Goal: Complete application form

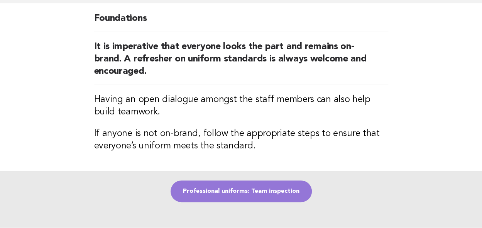
scroll to position [54, 0]
click at [219, 193] on link "Professional uniforms: Team inspection" at bounding box center [241, 191] width 141 height 22
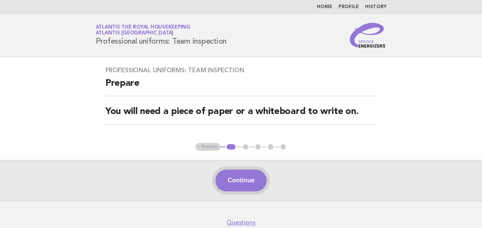
drag, startPoint x: 238, startPoint y: 180, endPoint x: 227, endPoint y: 180, distance: 10.8
click at [227, 180] on button "Continue" at bounding box center [240, 180] width 51 height 22
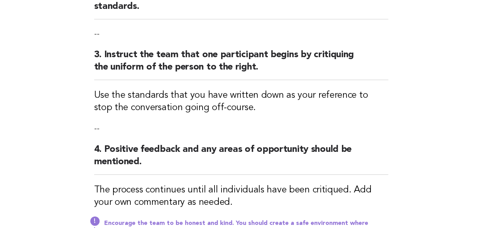
scroll to position [352, 0]
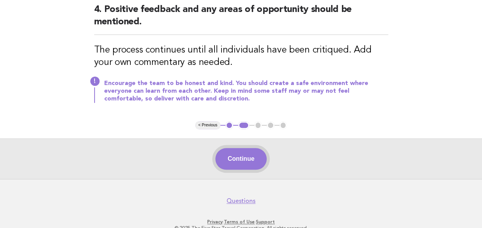
click at [239, 160] on button "Continue" at bounding box center [240, 159] width 51 height 22
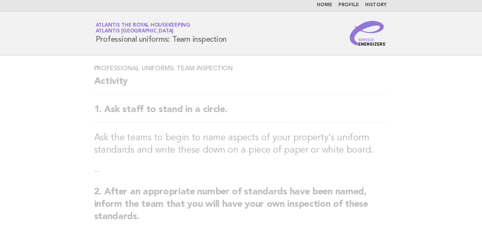
scroll to position [0, 0]
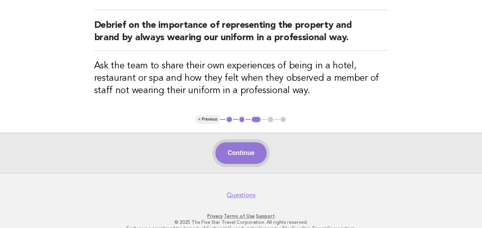
click at [240, 154] on button "Continue" at bounding box center [240, 153] width 51 height 22
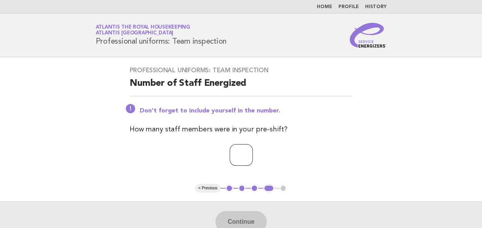
click at [238, 155] on input "number" at bounding box center [241, 155] width 23 height 22
type input "**"
click at [234, 223] on button "Continue" at bounding box center [240, 222] width 51 height 22
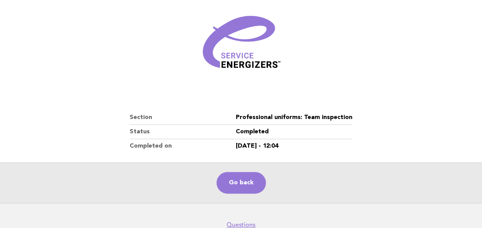
scroll to position [113, 0]
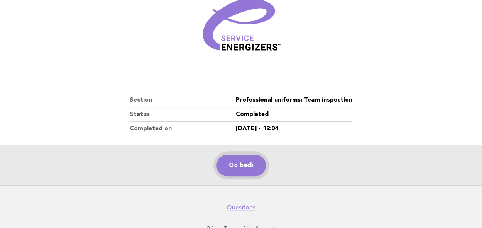
click at [246, 159] on link "Go back" at bounding box center [241, 165] width 49 height 22
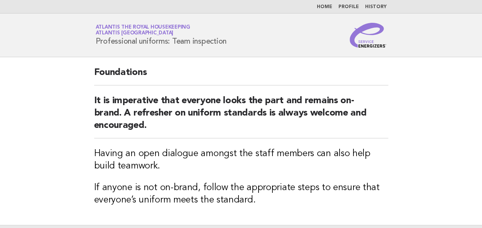
drag, startPoint x: 0, startPoint y: 0, endPoint x: 203, endPoint y: 159, distance: 257.4
click at [203, 159] on h3 "Having an open dialogue amongst the staff members can also help build teamwork." at bounding box center [241, 159] width 294 height 25
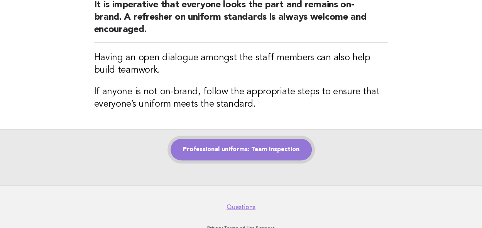
click at [232, 150] on link "Professional uniforms: Team inspection" at bounding box center [241, 150] width 141 height 22
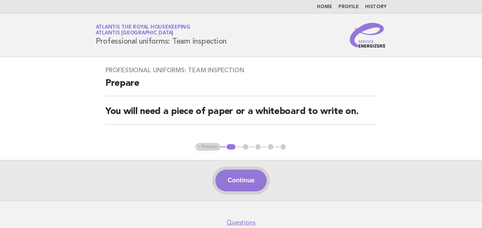
click at [242, 183] on button "Continue" at bounding box center [240, 180] width 51 height 22
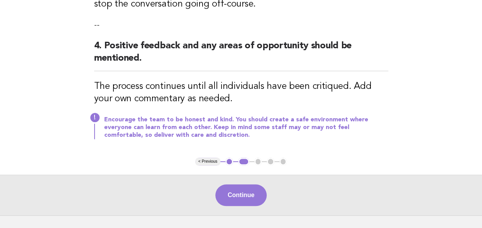
scroll to position [318, 0]
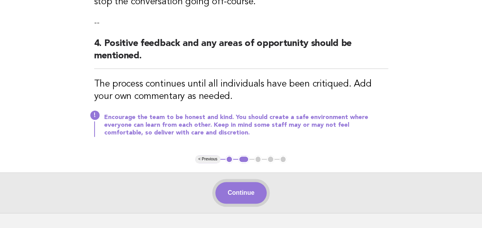
click at [234, 193] on button "Continue" at bounding box center [240, 193] width 51 height 22
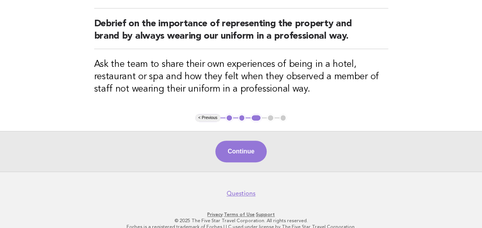
scroll to position [88, 0]
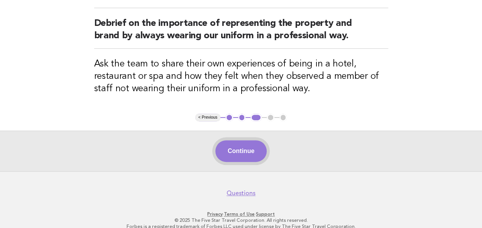
click at [242, 154] on button "Continue" at bounding box center [240, 151] width 51 height 22
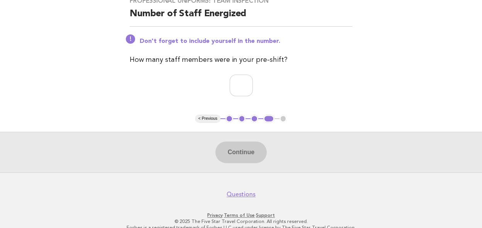
scroll to position [70, 0]
click at [230, 88] on input "number" at bounding box center [241, 85] width 23 height 22
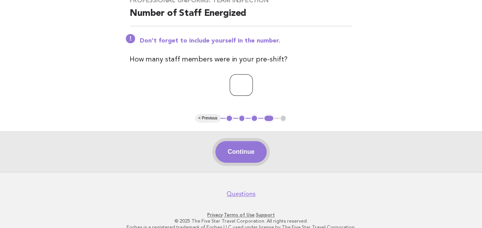
type input "**"
click at [239, 147] on button "Continue" at bounding box center [240, 152] width 51 height 22
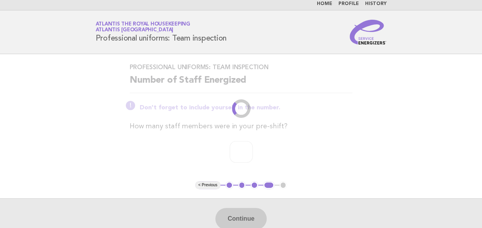
scroll to position [0, 0]
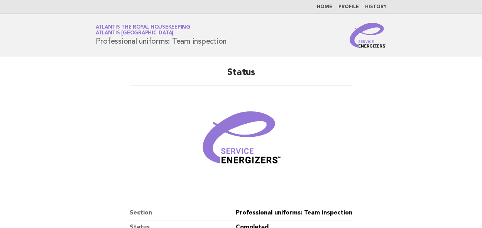
click at [239, 147] on img at bounding box center [241, 141] width 93 height 93
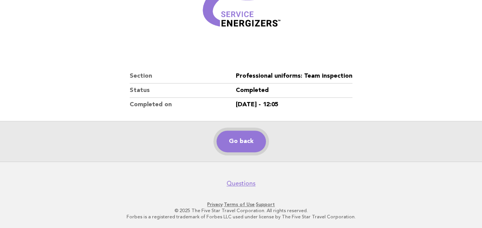
click at [241, 144] on link "Go back" at bounding box center [241, 141] width 49 height 22
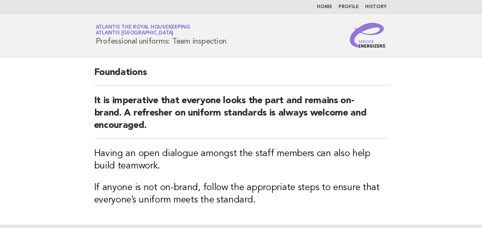
scroll to position [119, 0]
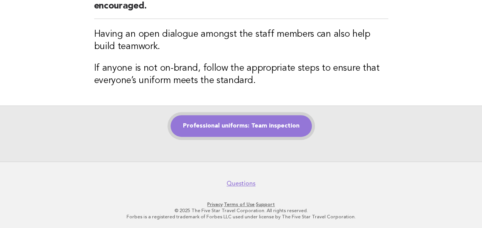
click at [234, 128] on link "Professional uniforms: Team inspection" at bounding box center [241, 126] width 141 height 22
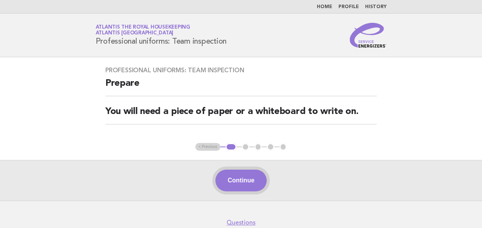
click at [237, 183] on button "Continue" at bounding box center [240, 180] width 51 height 22
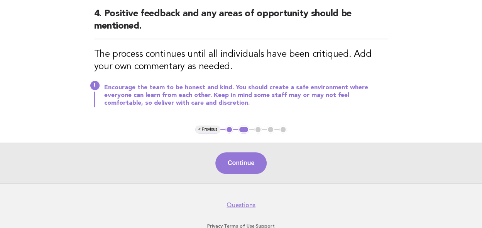
scroll to position [348, 0]
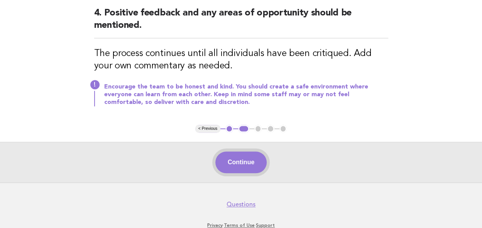
click at [235, 162] on button "Continue" at bounding box center [240, 162] width 51 height 22
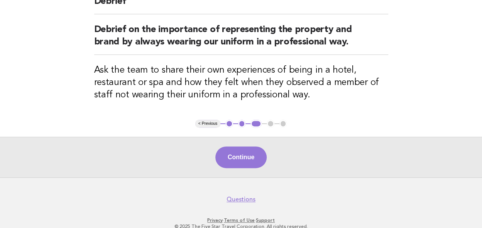
scroll to position [83, 0]
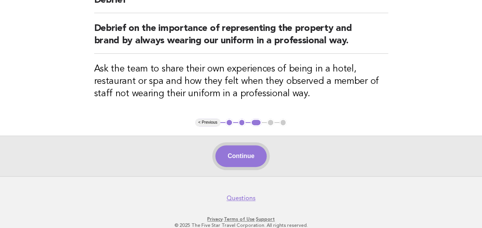
click at [235, 154] on button "Continue" at bounding box center [240, 156] width 51 height 22
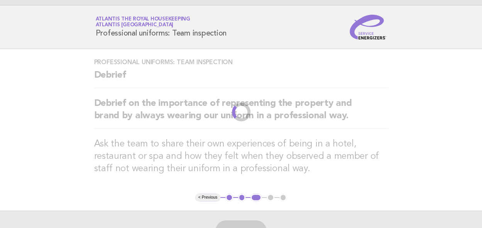
scroll to position [0, 0]
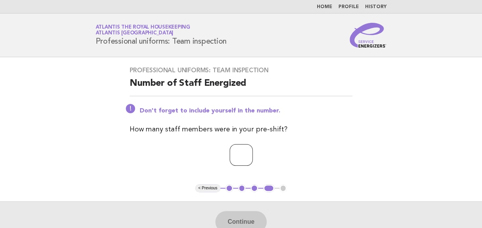
click at [235, 154] on input "number" at bounding box center [241, 155] width 23 height 22
type input "**"
click at [235, 219] on button "Continue" at bounding box center [240, 222] width 51 height 22
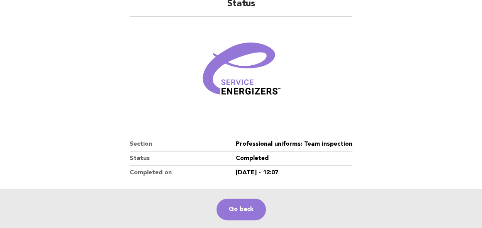
scroll to position [94, 0]
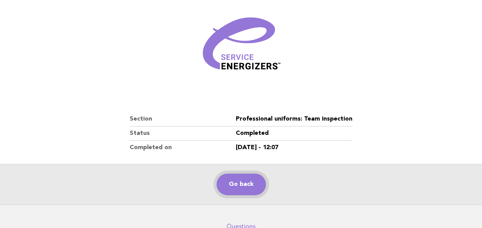
click at [237, 181] on link "Go back" at bounding box center [241, 184] width 49 height 22
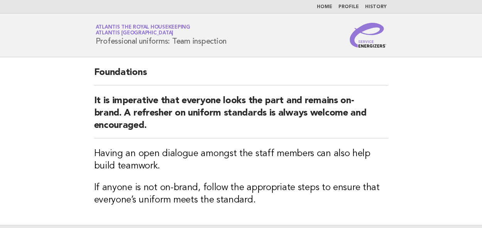
scroll to position [119, 0]
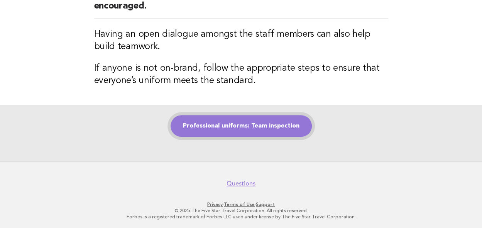
click at [231, 125] on link "Professional uniforms: Team inspection" at bounding box center [241, 126] width 141 height 22
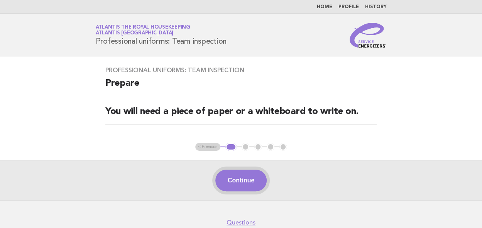
click at [237, 178] on button "Continue" at bounding box center [240, 180] width 51 height 22
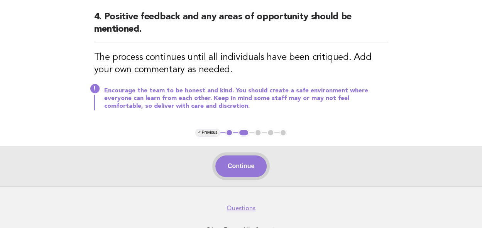
click at [235, 163] on button "Continue" at bounding box center [240, 166] width 51 height 22
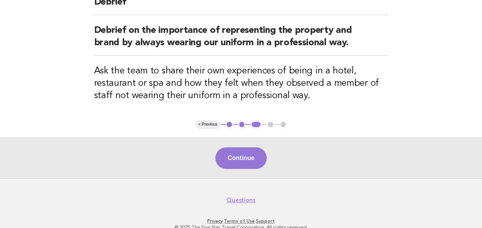
scroll to position [82, 0]
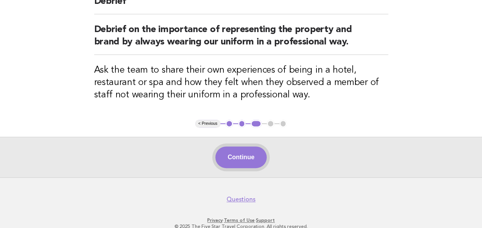
click at [240, 161] on button "Continue" at bounding box center [240, 157] width 51 height 22
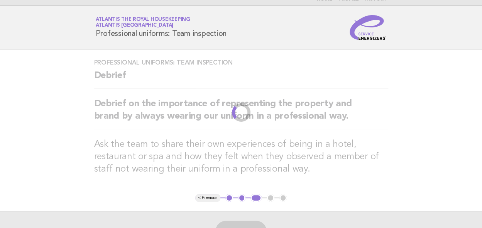
scroll to position [0, 0]
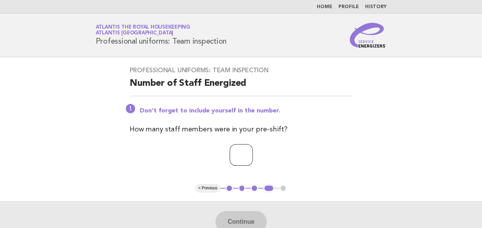
click at [235, 158] on input "number" at bounding box center [241, 155] width 23 height 22
type input "**"
click at [234, 220] on button "Continue" at bounding box center [240, 222] width 51 height 22
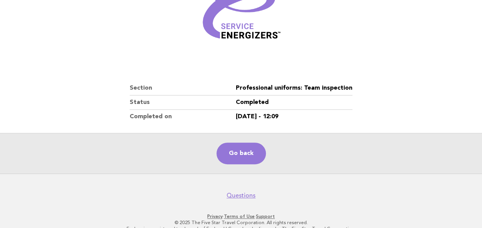
scroll to position [125, 0]
click at [236, 152] on link "Go back" at bounding box center [241, 153] width 49 height 22
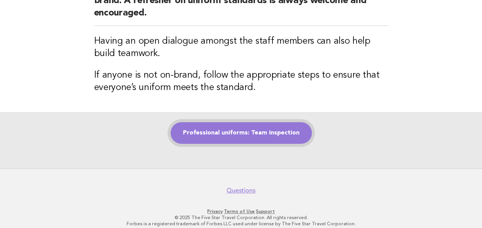
scroll to position [66, 0]
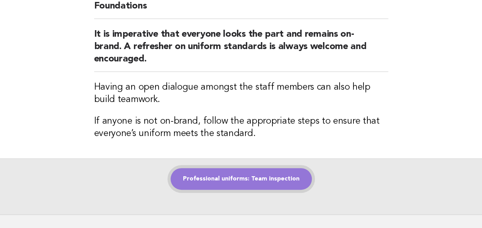
click at [224, 175] on link "Professional uniforms: Team inspection" at bounding box center [241, 179] width 141 height 22
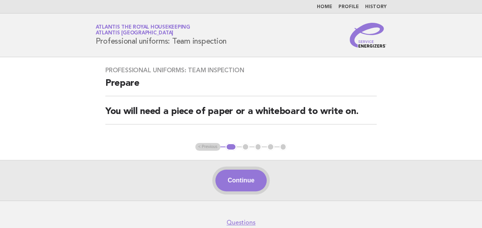
click at [239, 180] on button "Continue" at bounding box center [240, 180] width 51 height 22
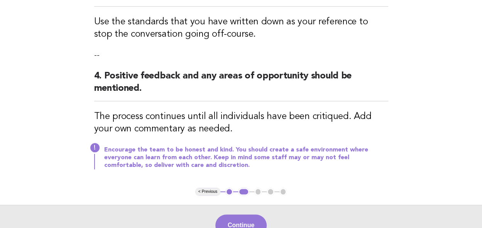
scroll to position [328, 0]
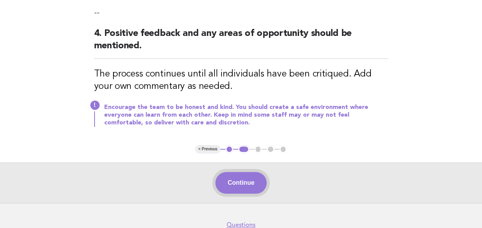
click at [232, 177] on button "Continue" at bounding box center [240, 183] width 51 height 22
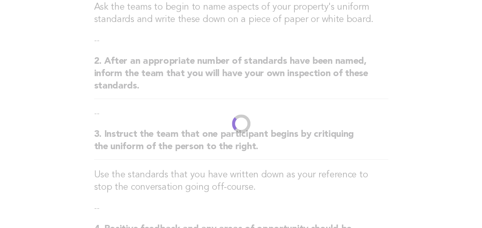
scroll to position [97, 0]
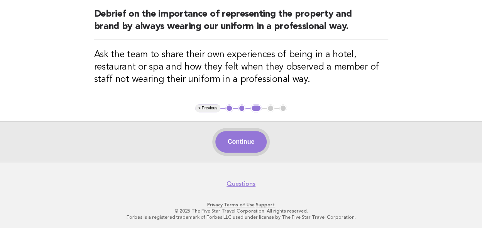
click at [238, 139] on button "Continue" at bounding box center [240, 142] width 51 height 22
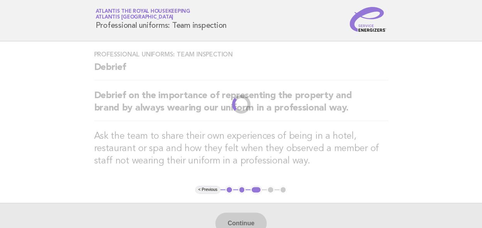
scroll to position [0, 0]
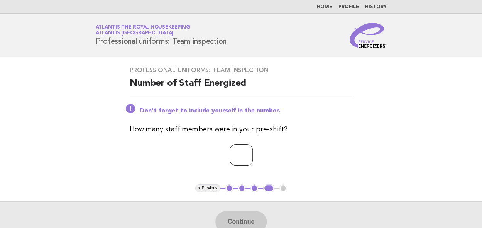
click at [230, 157] on input "number" at bounding box center [241, 155] width 23 height 22
type input "*"
click at [244, 219] on button "Continue" at bounding box center [240, 222] width 51 height 22
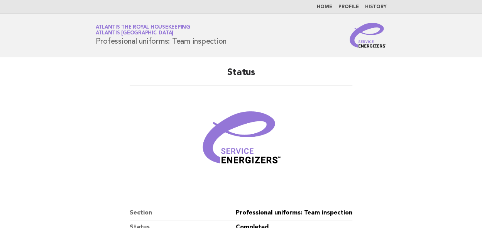
scroll to position [83, 0]
